Goal: Task Accomplishment & Management: Manage account settings

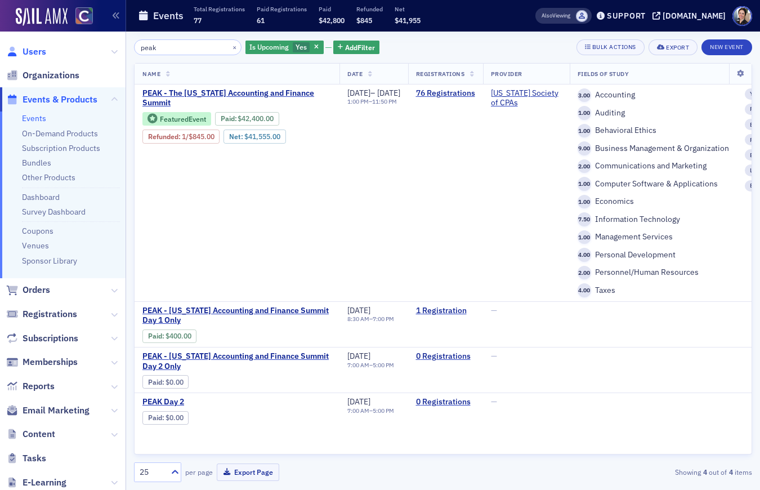
click at [38, 56] on span "Users" at bounding box center [35, 52] width 24 height 12
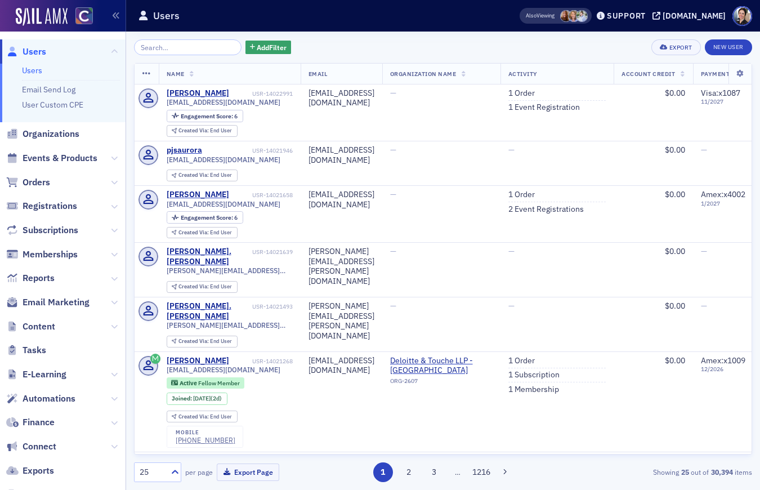
click at [174, 50] on input "search" at bounding box center [188, 47] width 108 height 16
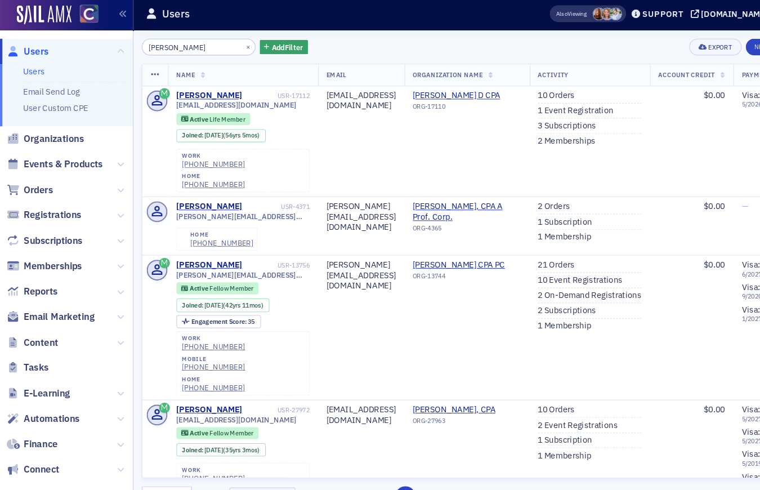
type input "[PERSON_NAME]"
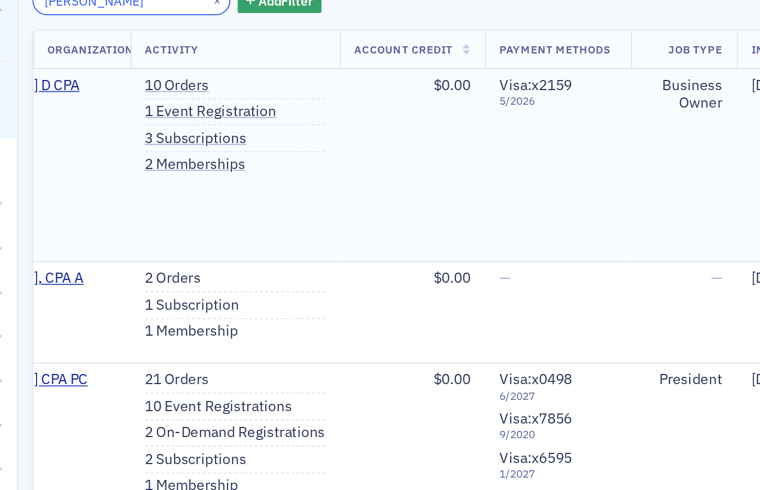
scroll to position [0, 398]
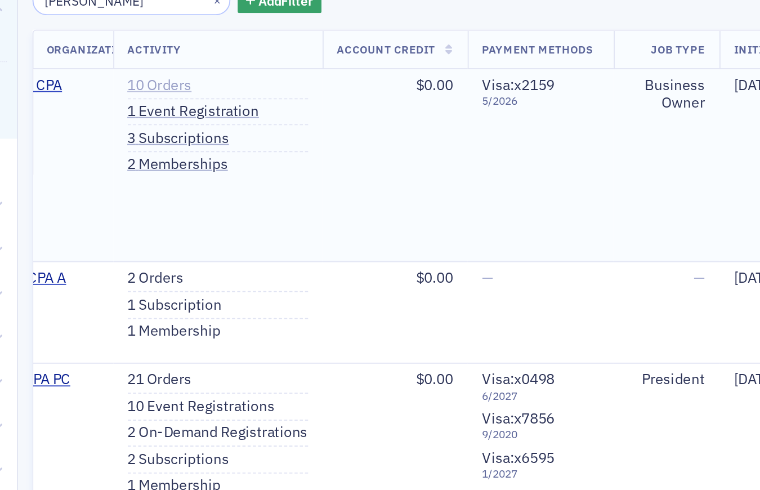
click at [208, 95] on link "10 Orders" at bounding box center [203, 93] width 35 height 10
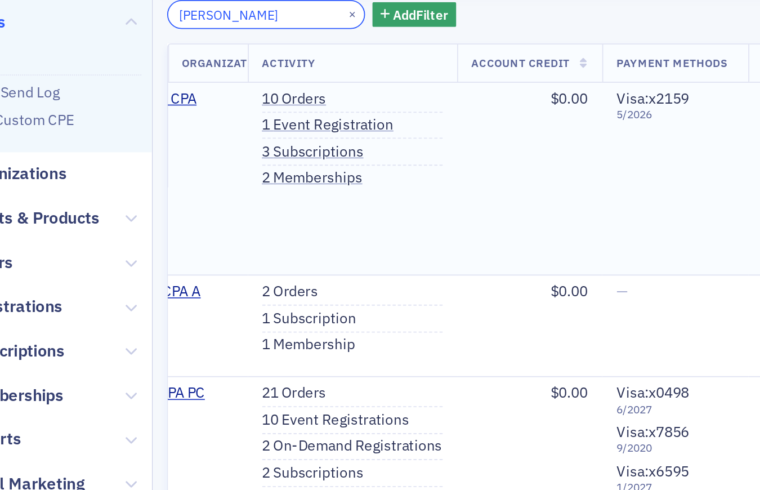
scroll to position [0, 386]
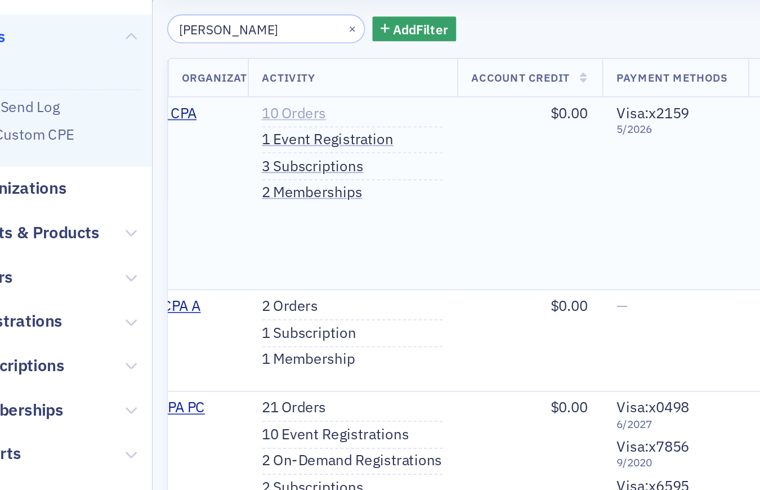
click at [219, 95] on link "10 Orders" at bounding box center [203, 93] width 35 height 10
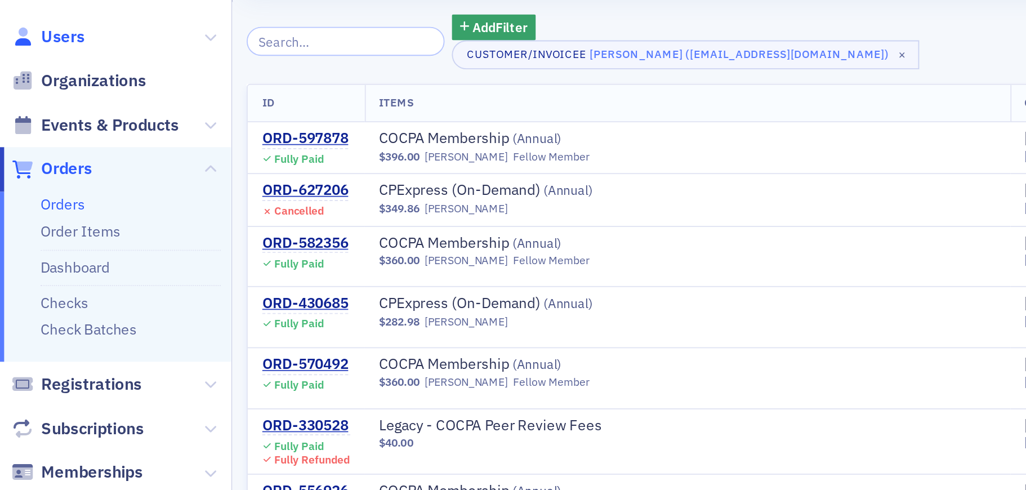
click at [33, 55] on span "Users" at bounding box center [35, 52] width 24 height 12
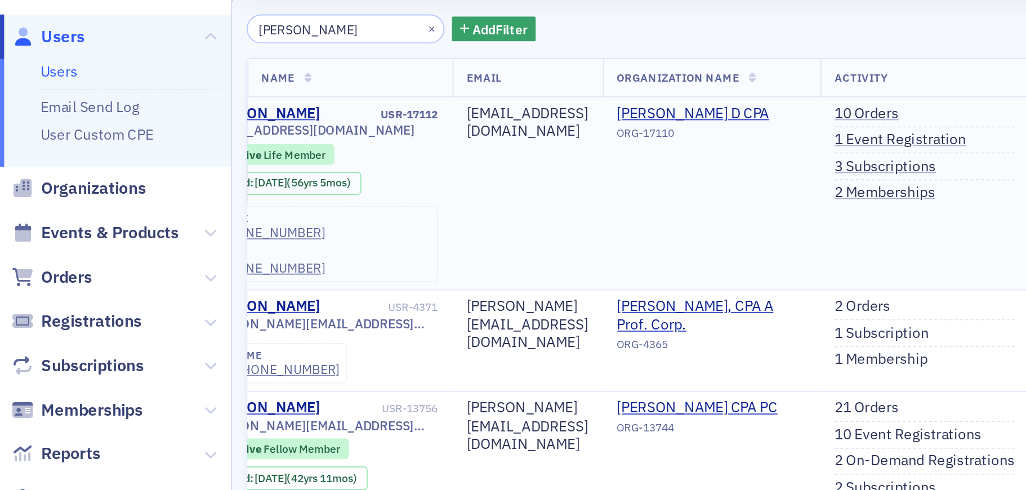
scroll to position [0, 132]
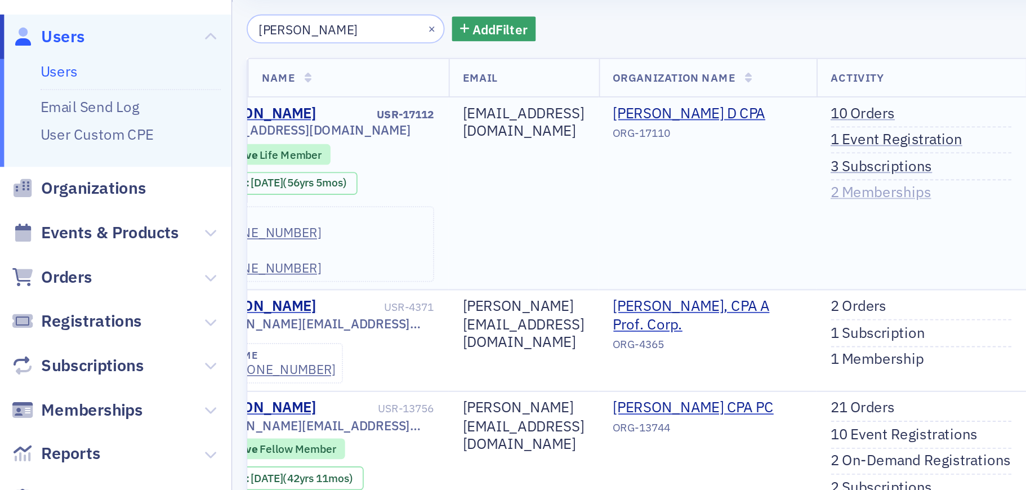
click at [480, 137] on link "2 Memberships" at bounding box center [479, 136] width 55 height 10
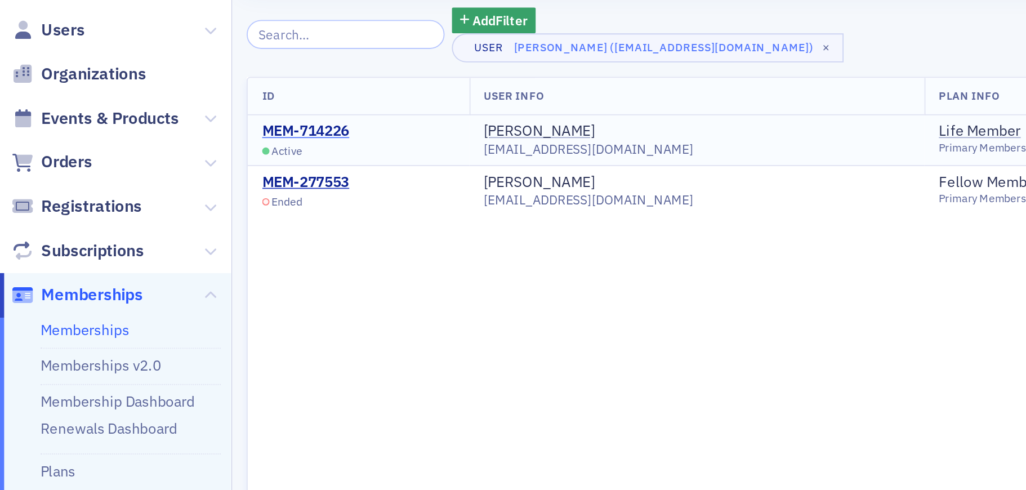
click at [173, 108] on div "MEM-714226" at bounding box center [166, 107] width 47 height 10
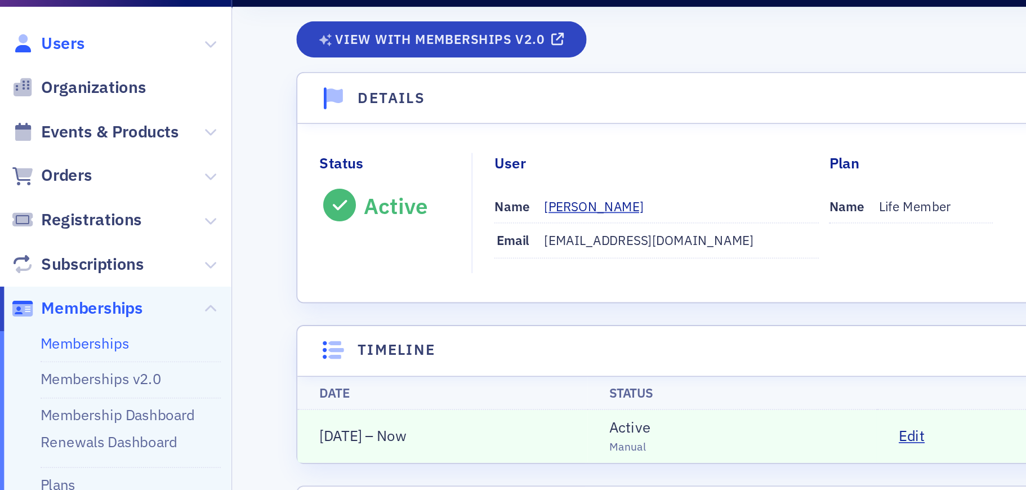
click at [37, 49] on span "Users" at bounding box center [35, 52] width 24 height 12
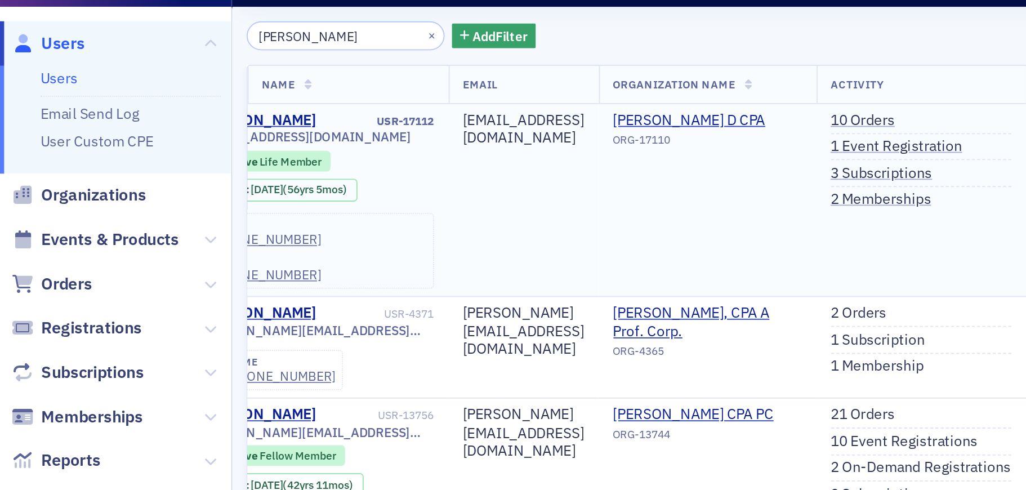
scroll to position [0, 132]
click at [474, 122] on link "3 Subscriptions" at bounding box center [479, 122] width 55 height 10
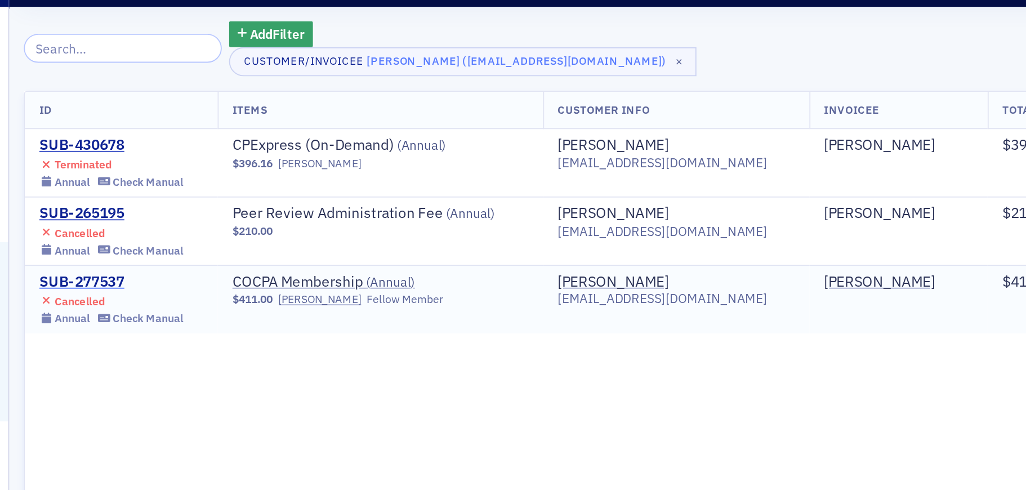
click at [177, 180] on div "SUB-277537" at bounding box center [182, 181] width 78 height 10
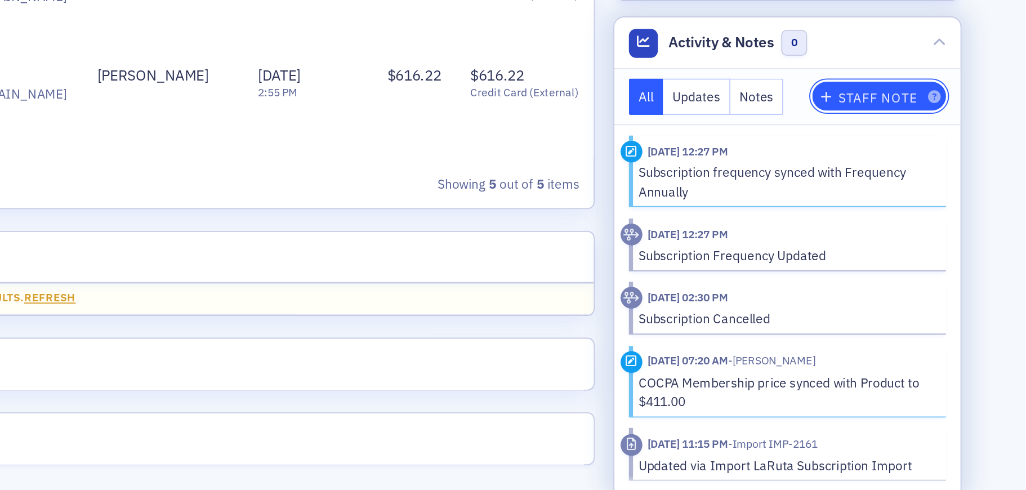
click at [760, 278] on div "Staff Note" at bounding box center [945, 277] width 43 height 6
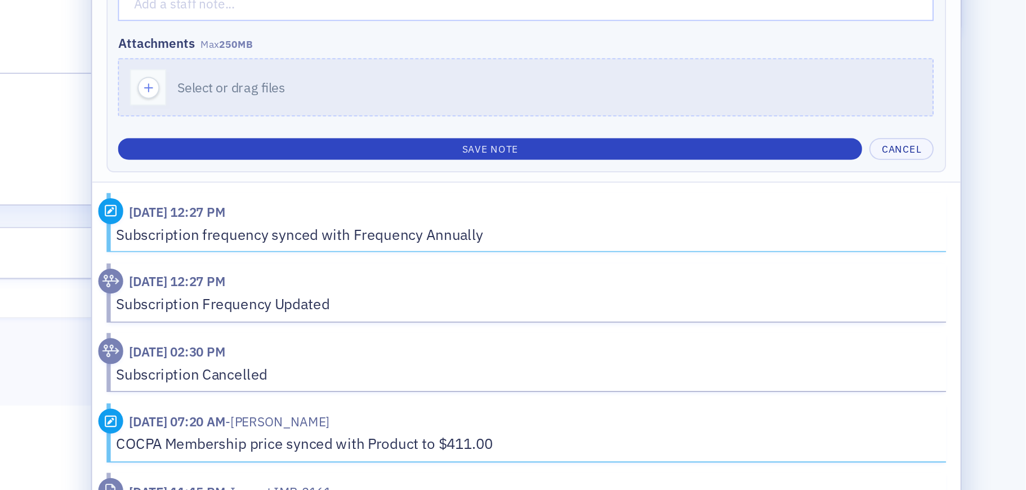
click at [492, 285] on div "5455 Highway 36 P O Box 4515, Estes Park, CO 80517, United States" at bounding box center [477, 282] width 602 height 12
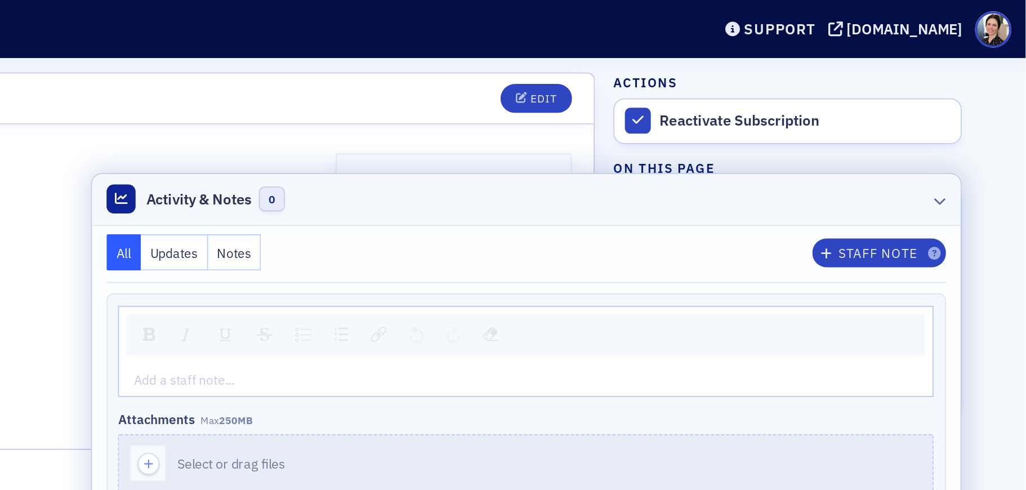
click at [760, 111] on icon at bounding box center [979, 108] width 7 height 7
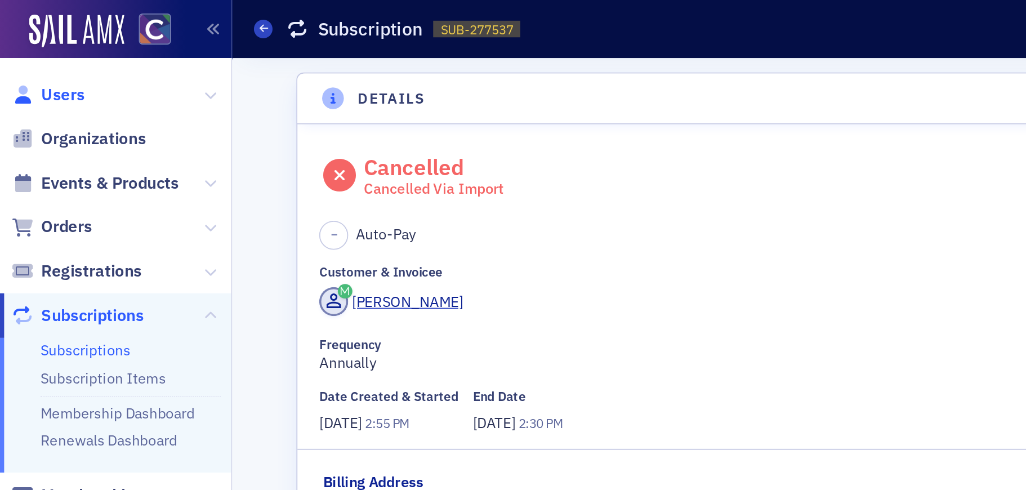
click at [40, 52] on span "Users" at bounding box center [35, 52] width 24 height 12
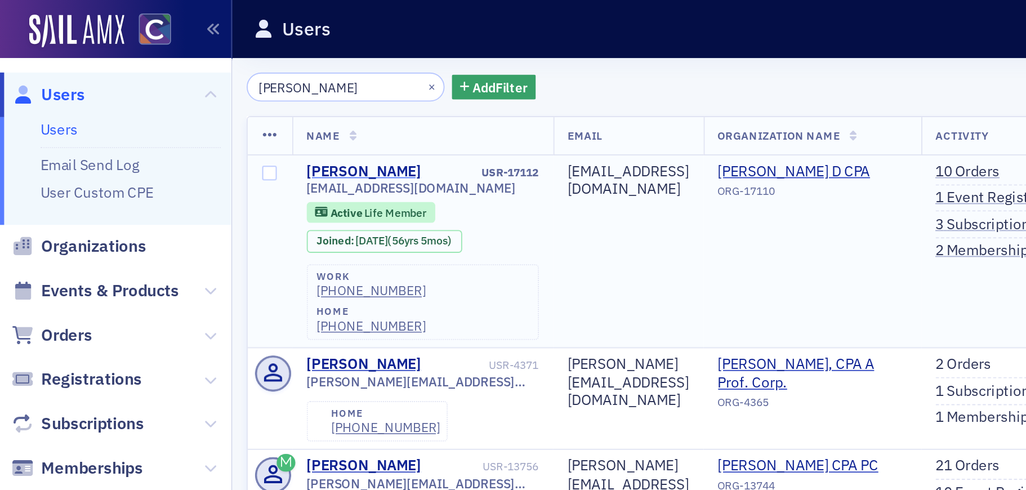
click at [201, 92] on div "Carl Henderson" at bounding box center [198, 93] width 63 height 10
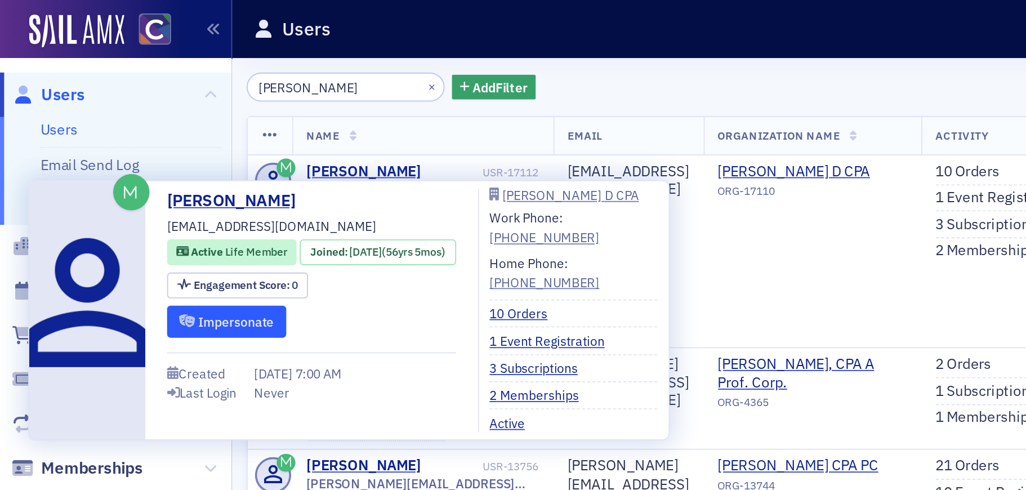
click at [137, 175] on button "Impersonate" at bounding box center [123, 174] width 65 height 17
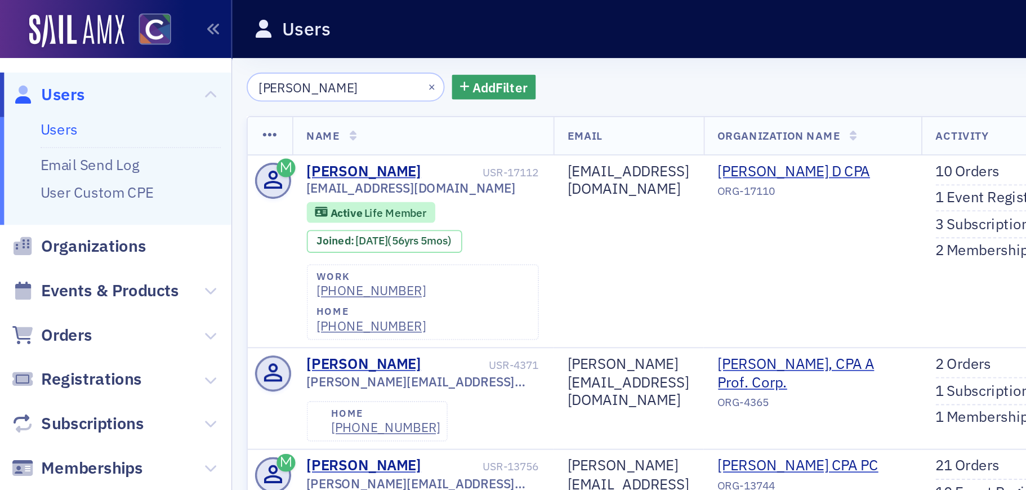
click at [244, 72] on th "Name" at bounding box center [230, 74] width 142 height 21
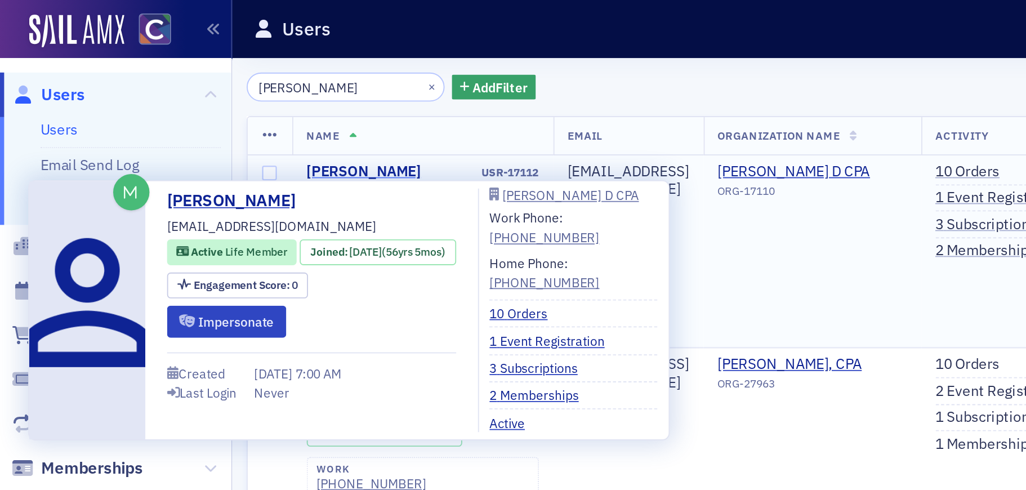
click at [190, 95] on div "Carl Henderson" at bounding box center [198, 93] width 63 height 10
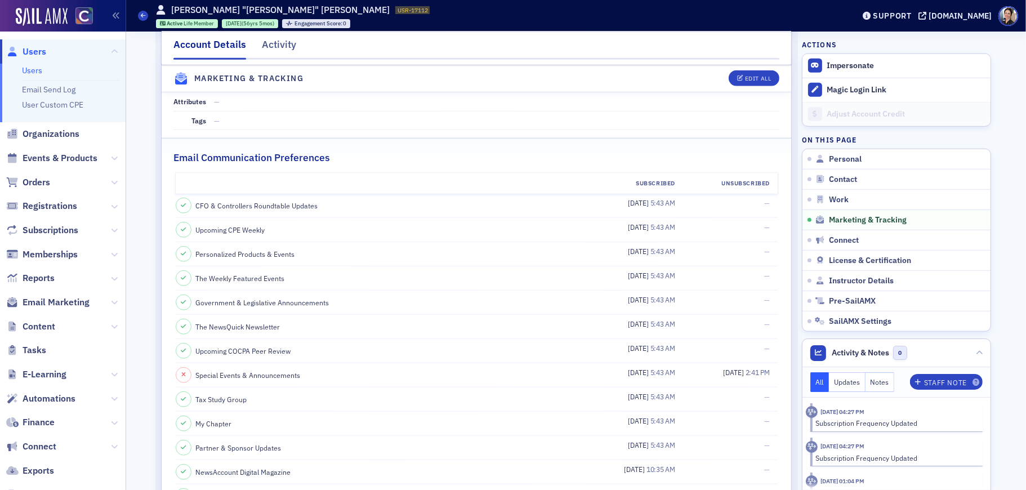
scroll to position [1176, 0]
click at [749, 83] on button "Edit All" at bounding box center [754, 79] width 51 height 16
select select "US"
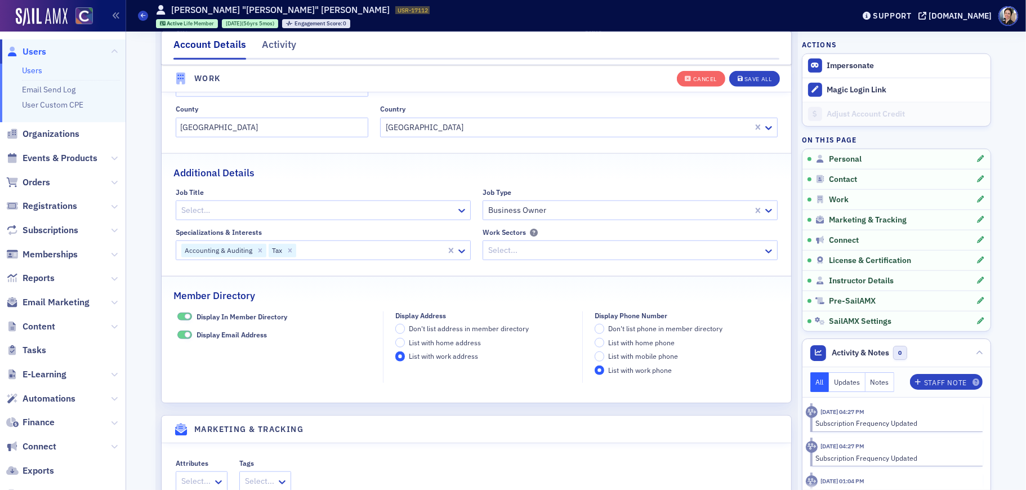
scroll to position [1521, 0]
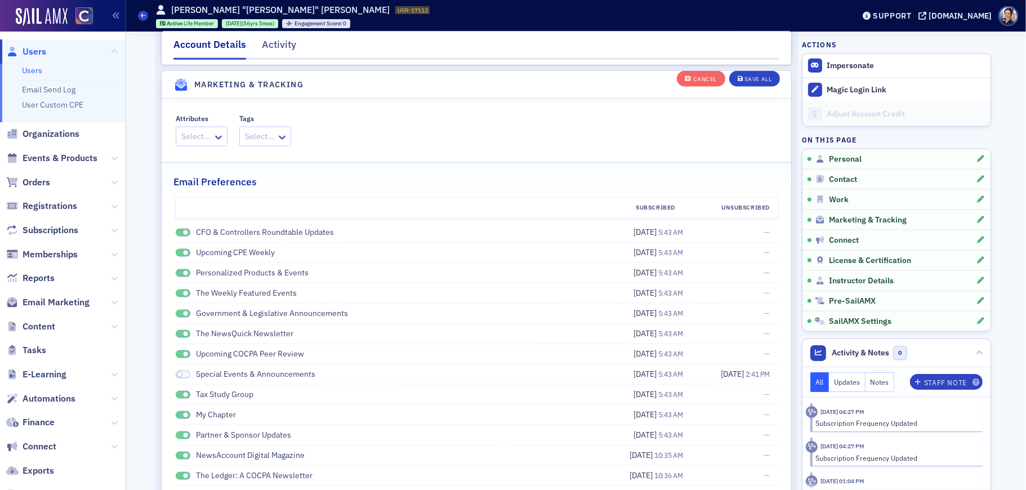
click at [179, 472] on span at bounding box center [183, 476] width 15 height 8
click at [177, 451] on div "NewsAccount Digital Magazine" at bounding box center [390, 456] width 429 height 12
click at [180, 452] on span at bounding box center [183, 456] width 15 height 8
click at [177, 432] on span at bounding box center [183, 436] width 15 height 8
click at [176, 411] on span at bounding box center [183, 415] width 15 height 8
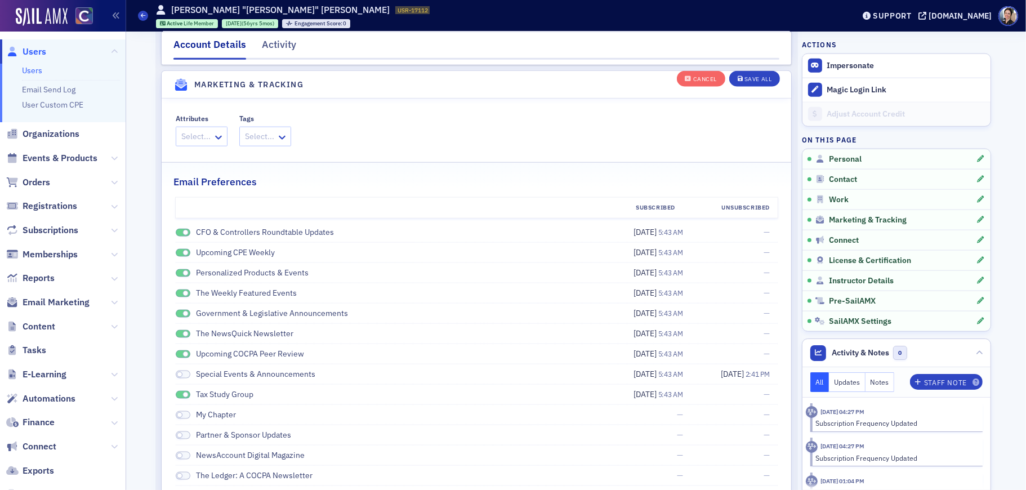
click at [179, 391] on span at bounding box center [183, 395] width 15 height 8
click at [179, 350] on span at bounding box center [183, 354] width 15 height 8
click at [179, 330] on span at bounding box center [183, 334] width 15 height 8
click at [177, 310] on span at bounding box center [183, 314] width 15 height 8
click at [179, 290] on span at bounding box center [183, 294] width 15 height 8
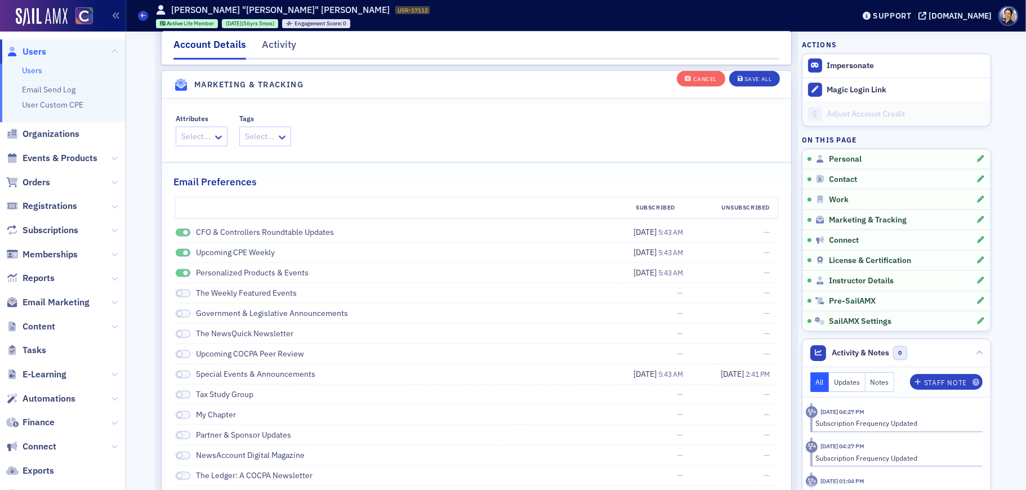
click at [176, 269] on span at bounding box center [183, 273] width 15 height 8
click at [181, 249] on span at bounding box center [183, 253] width 15 height 8
click at [178, 229] on span at bounding box center [183, 233] width 15 height 8
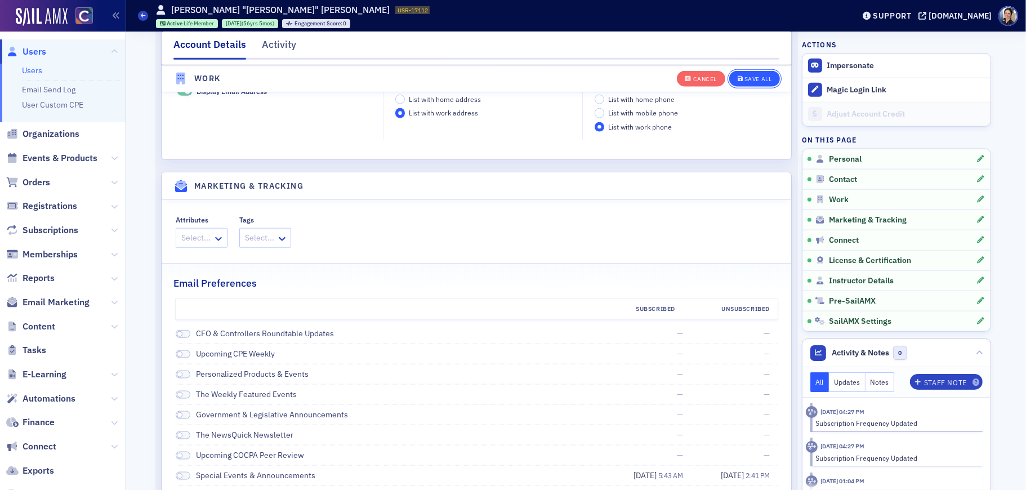
click at [755, 78] on div "Save All" at bounding box center [758, 79] width 27 height 6
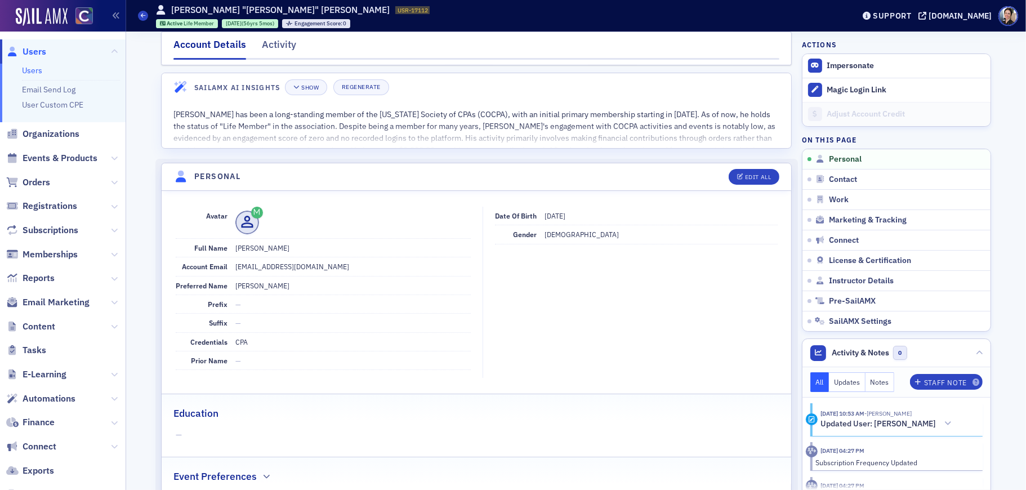
scroll to position [0, 0]
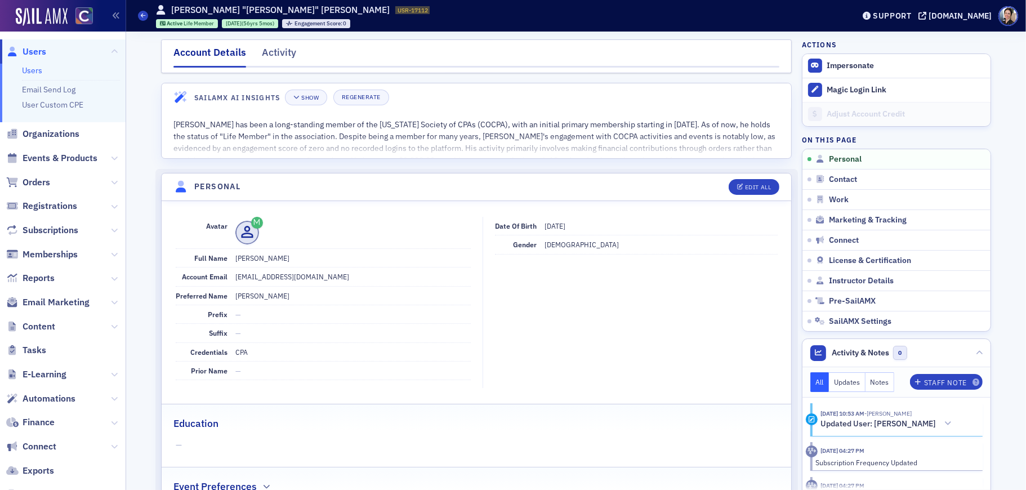
click at [36, 51] on span "Users" at bounding box center [35, 52] width 24 height 12
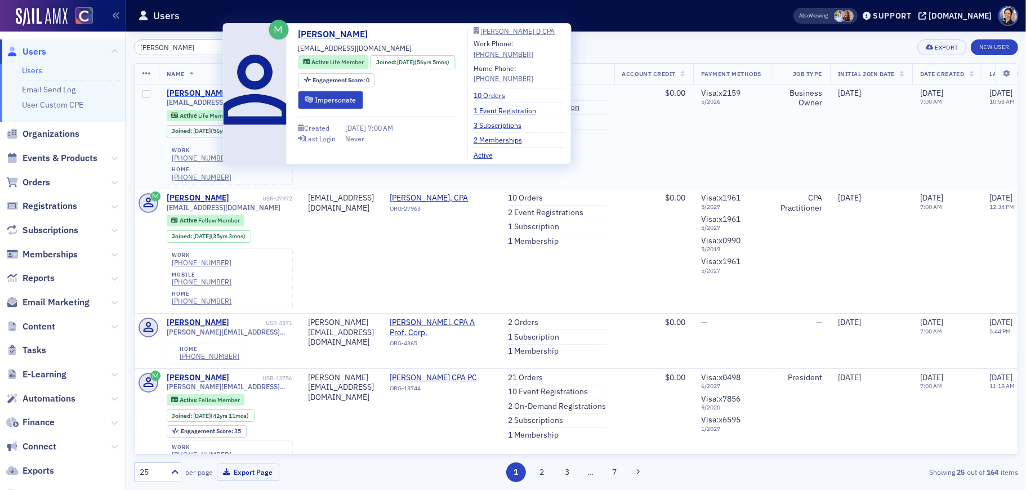
click at [211, 92] on div "Carl Henderson" at bounding box center [198, 93] width 63 height 10
